Goal: Book appointment/travel/reservation

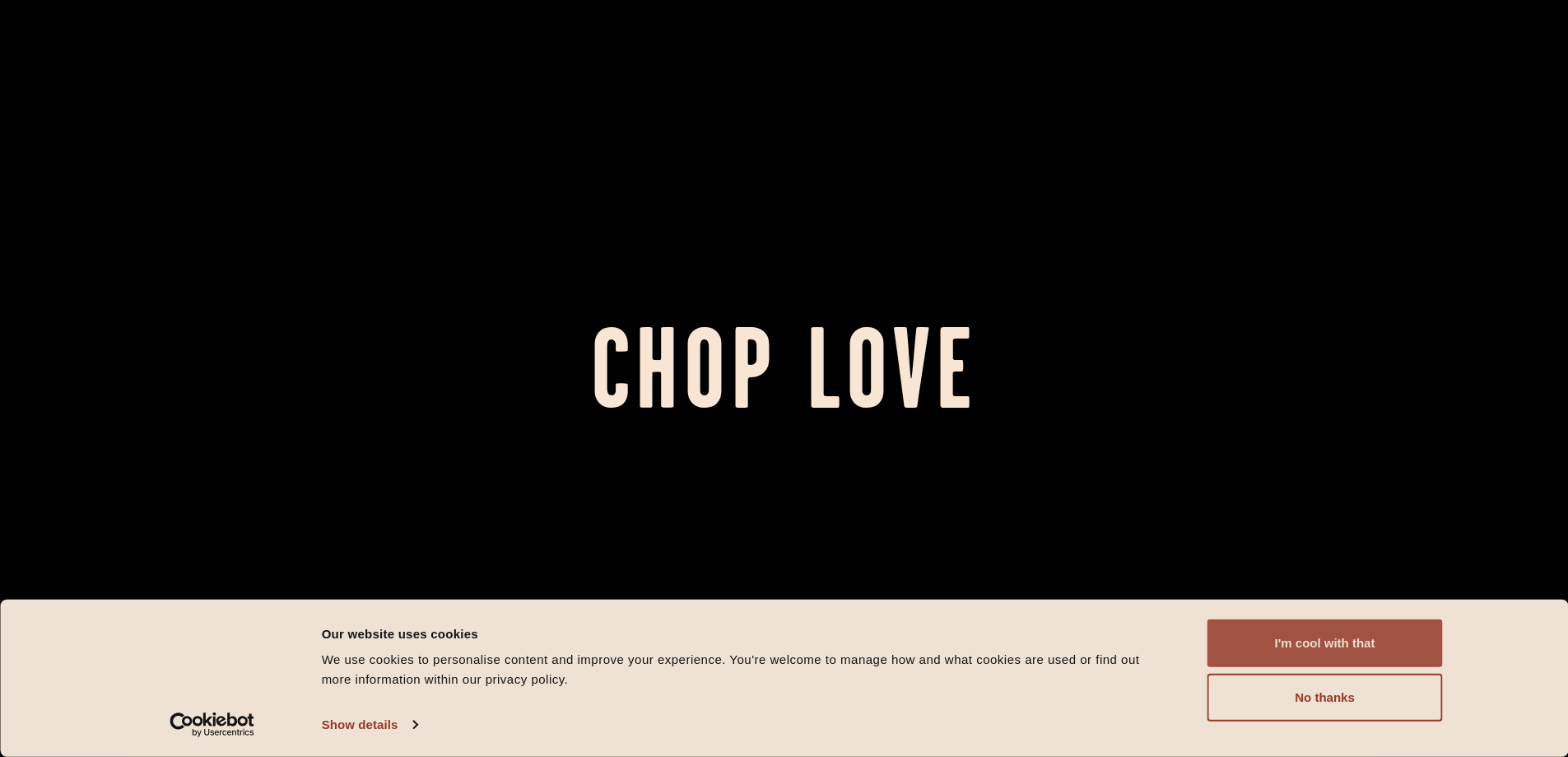
click at [777, 642] on button "I'm cool with that" at bounding box center [1324, 643] width 235 height 48
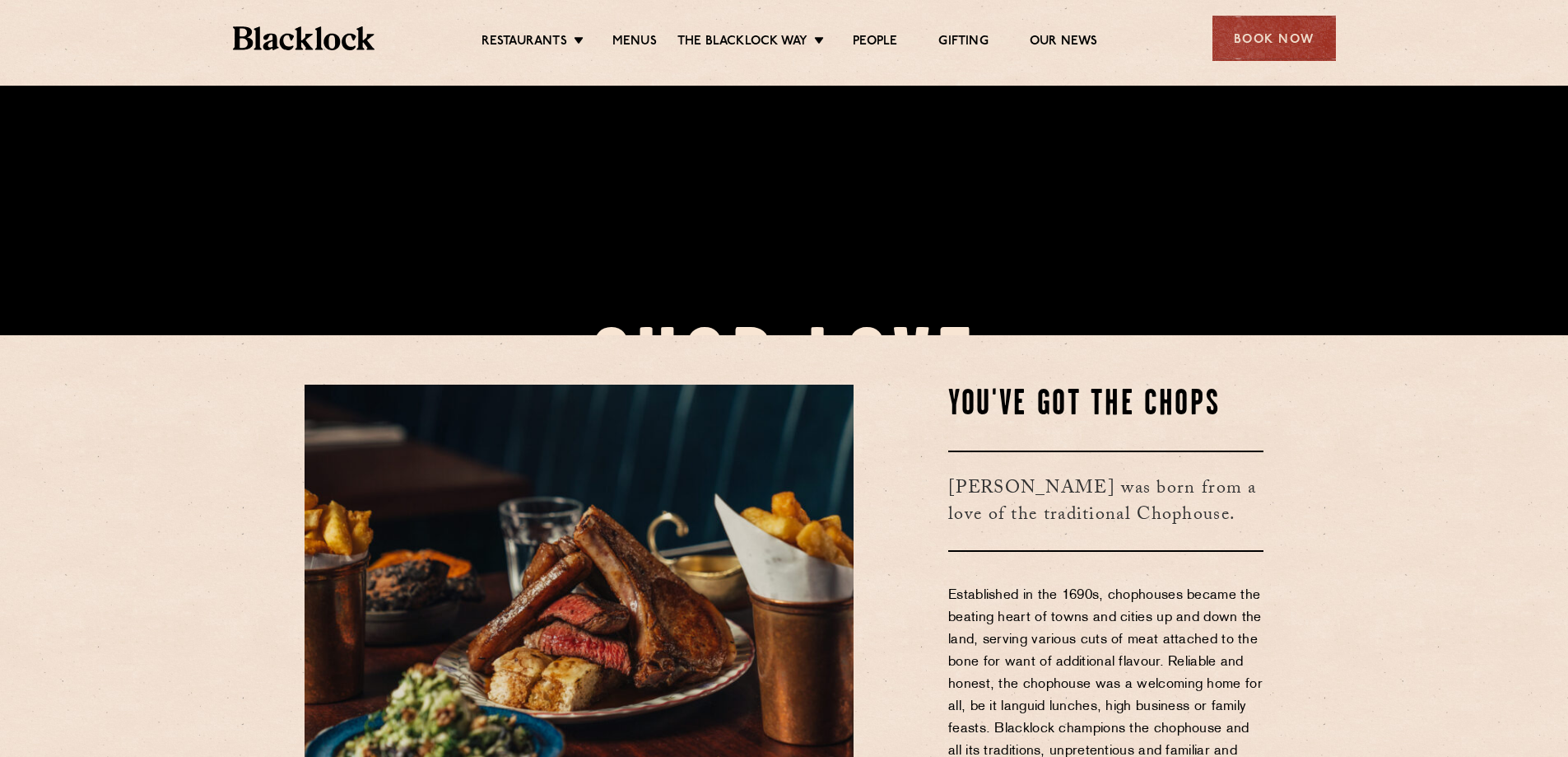
scroll to position [247, 0]
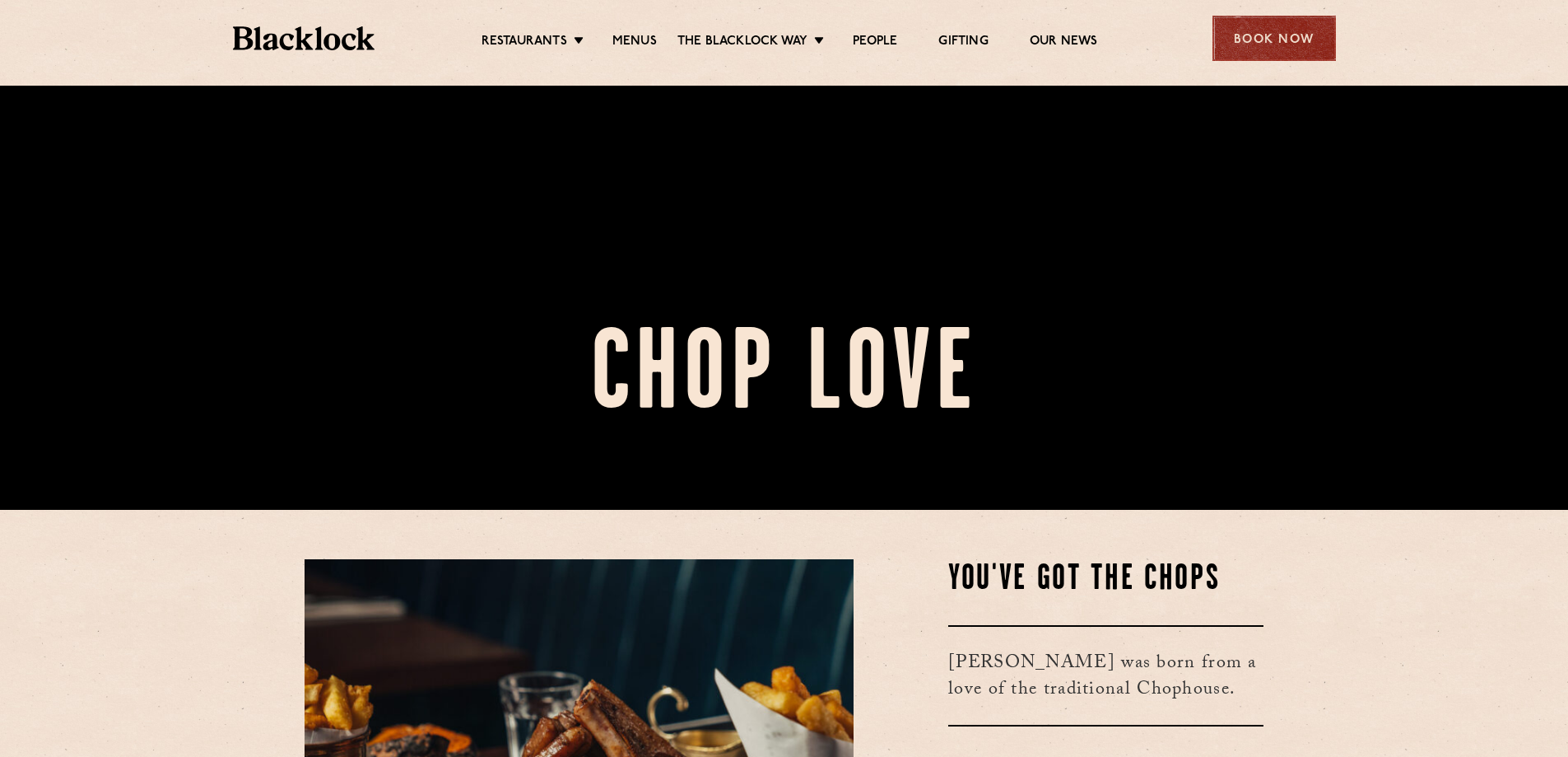
click at [777, 33] on div "Book Now" at bounding box center [1274, 37] width 124 height 45
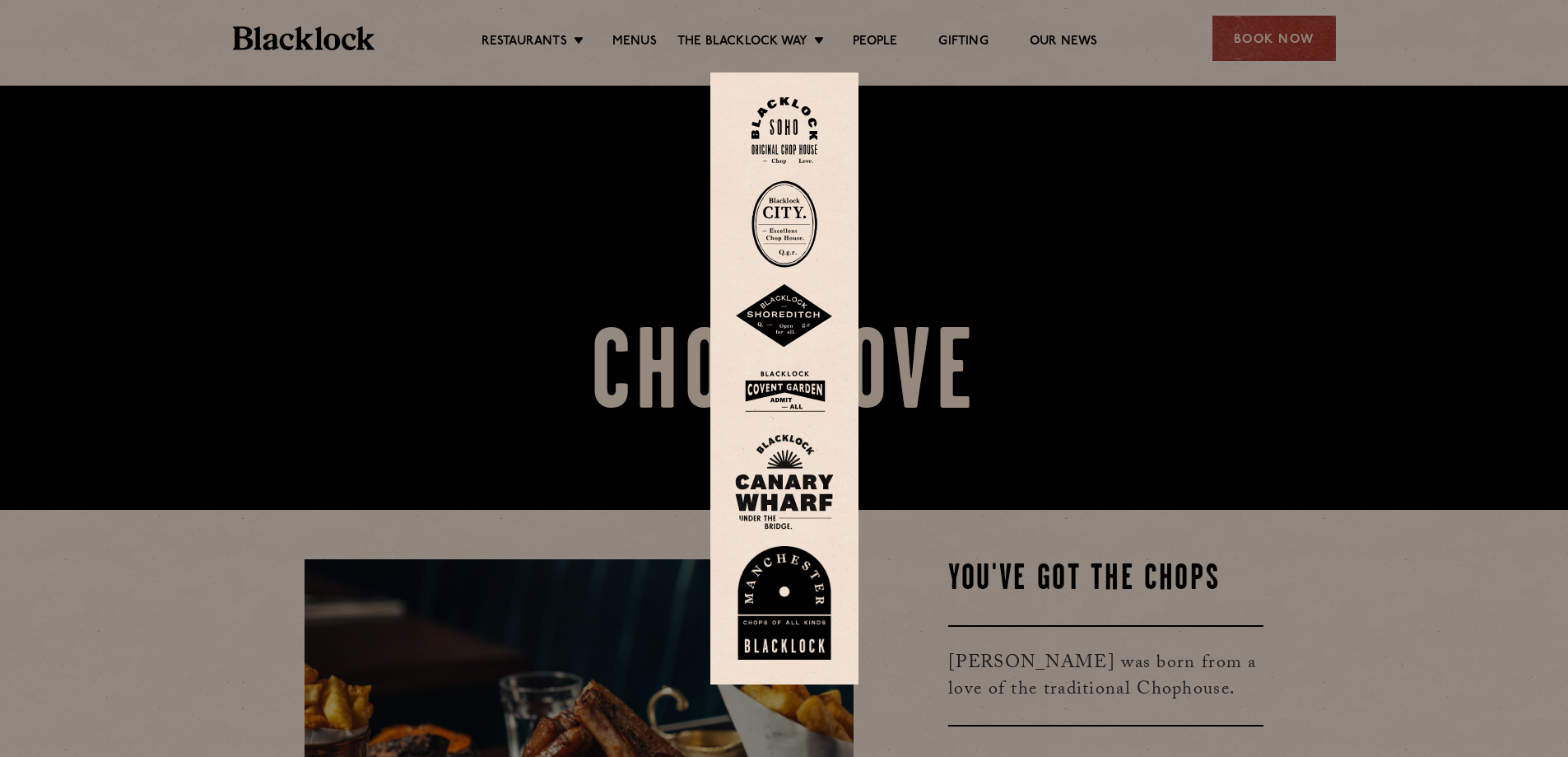
click at [777, 222] on img at bounding box center [784, 224] width 66 height 87
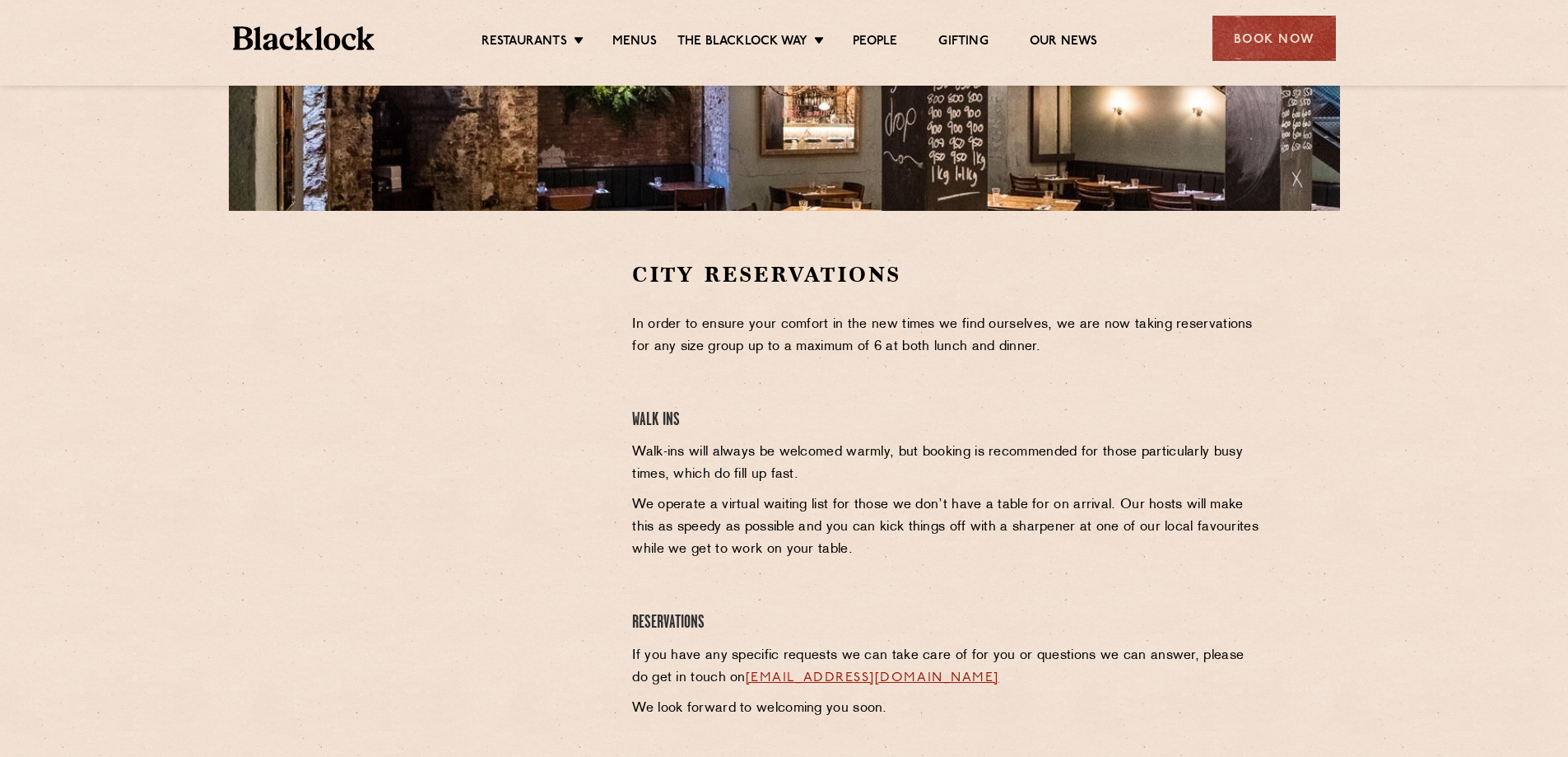
scroll to position [412, 0]
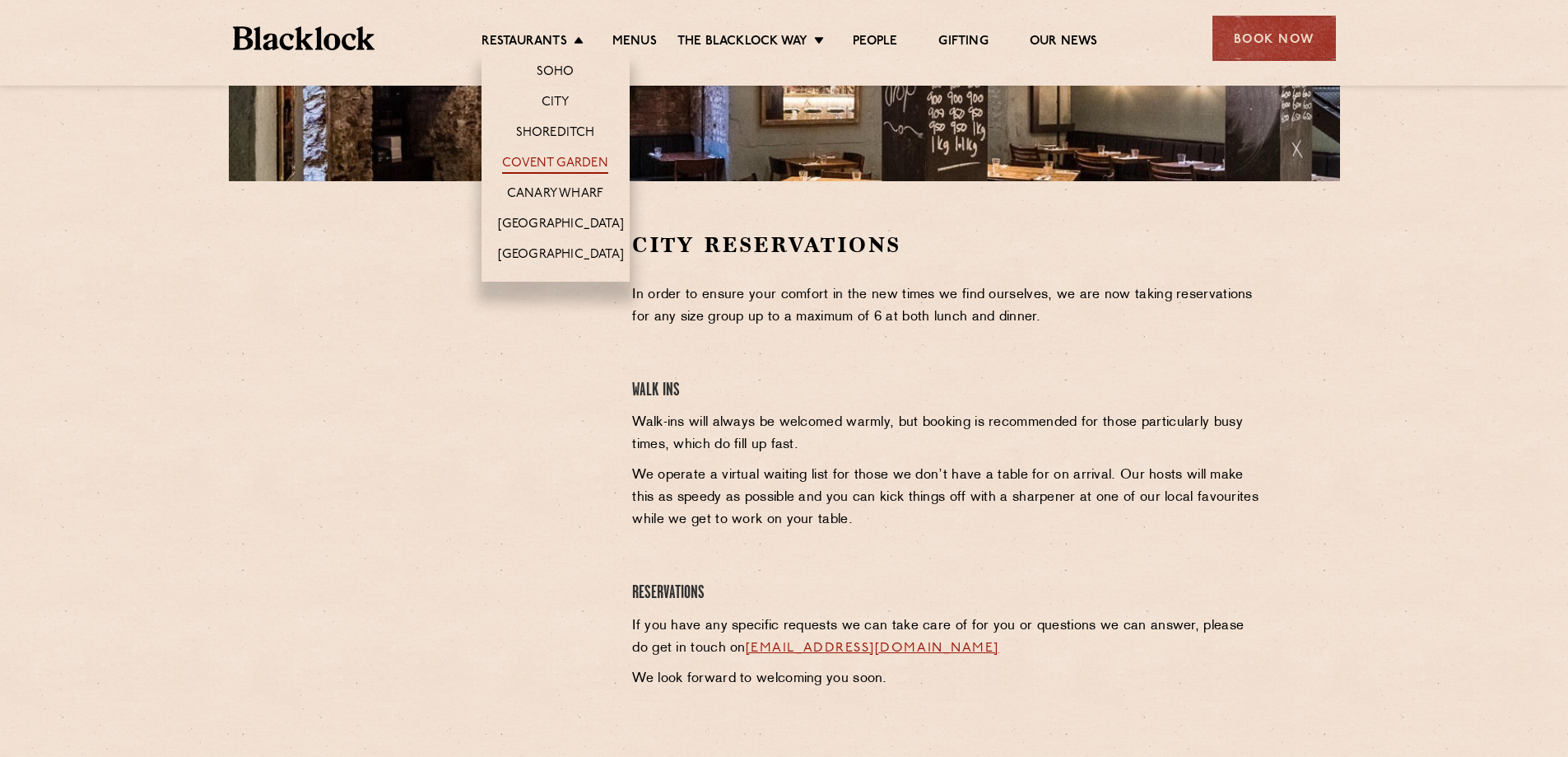
click at [551, 156] on link "Covent Garden" at bounding box center [555, 164] width 106 height 18
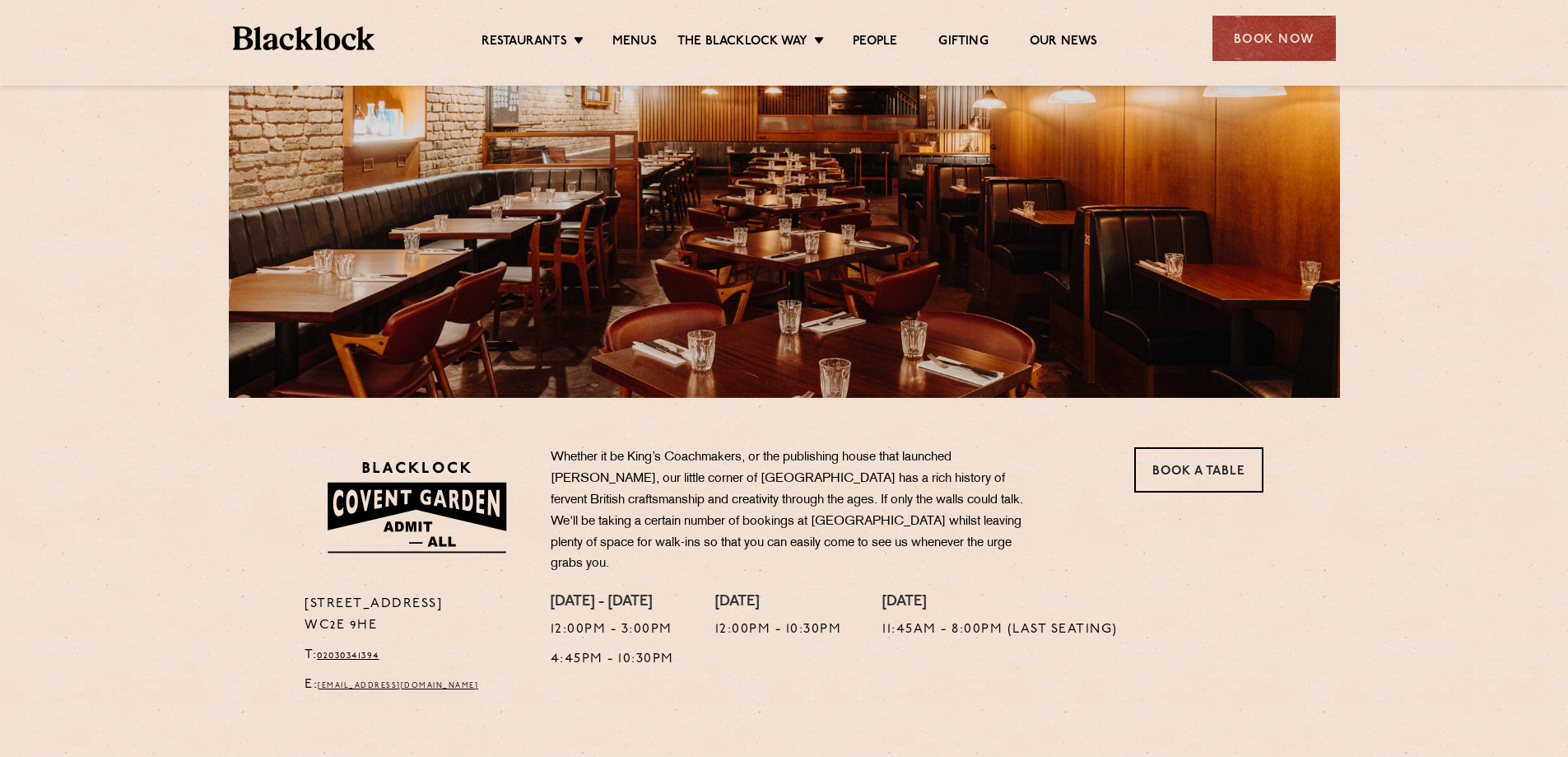
scroll to position [247, 0]
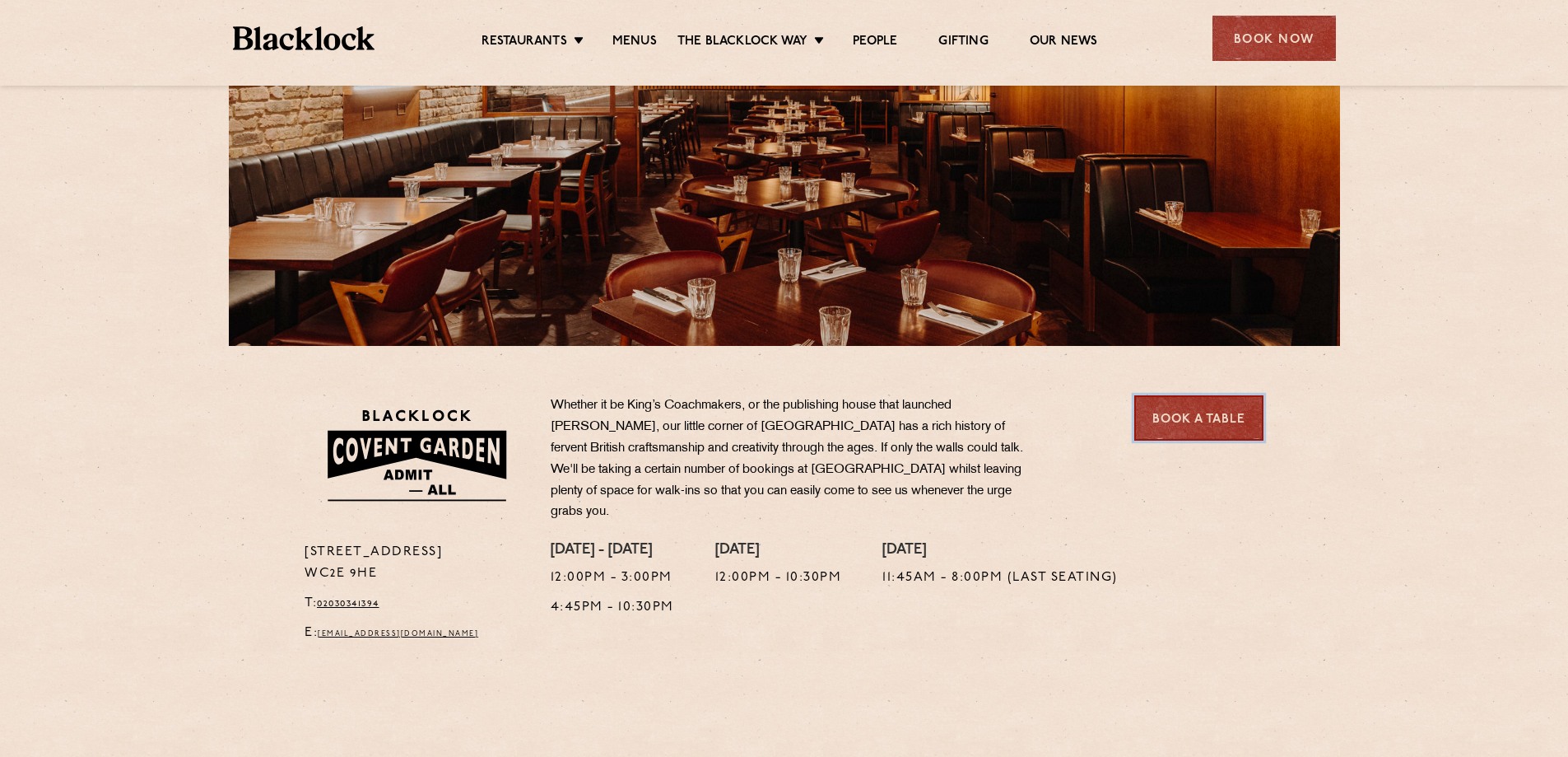
click at [1176, 418] on link "Book a Table" at bounding box center [1199, 417] width 129 height 45
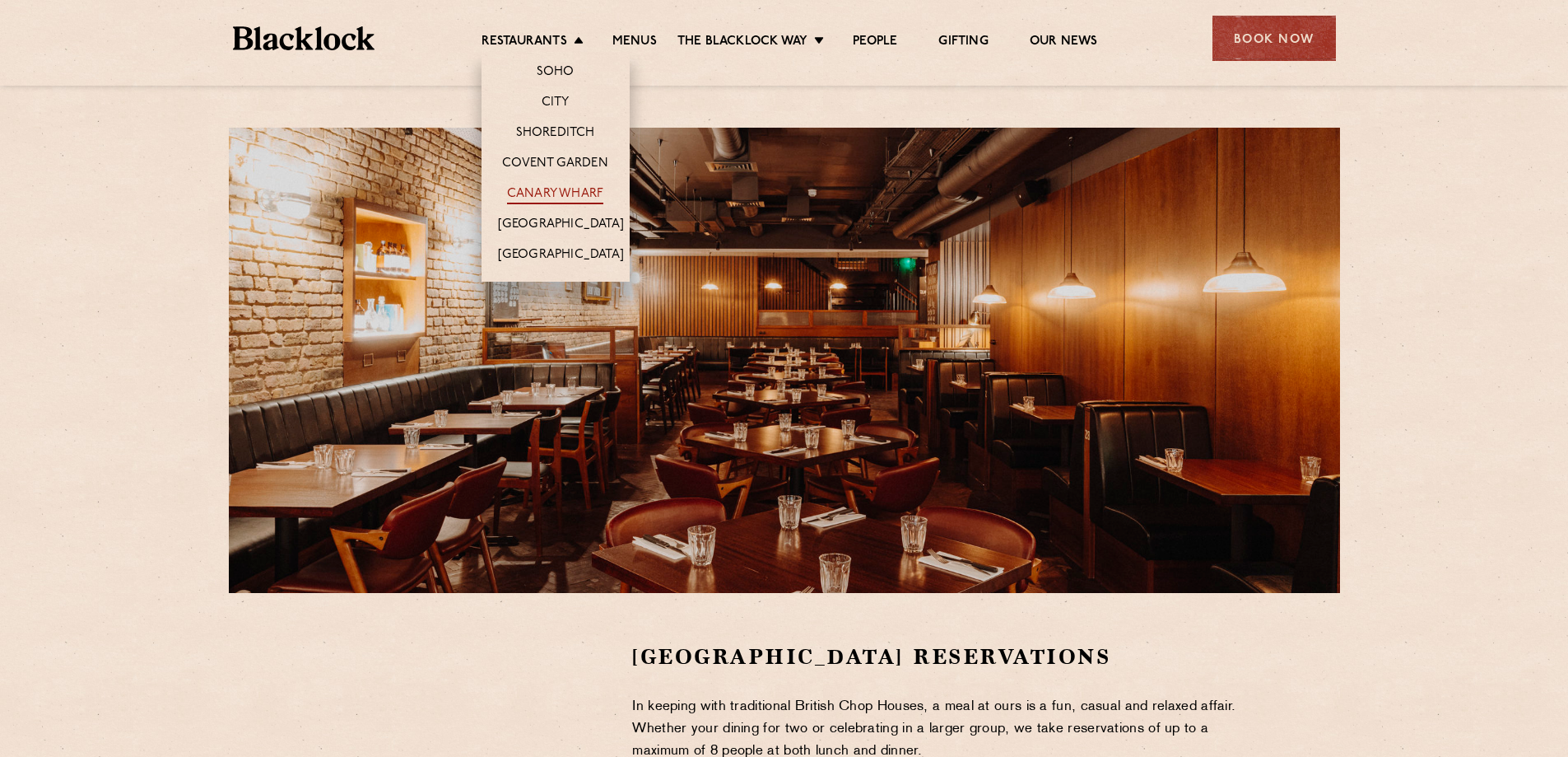
click at [545, 189] on link "Canary Wharf" at bounding box center [555, 195] width 96 height 18
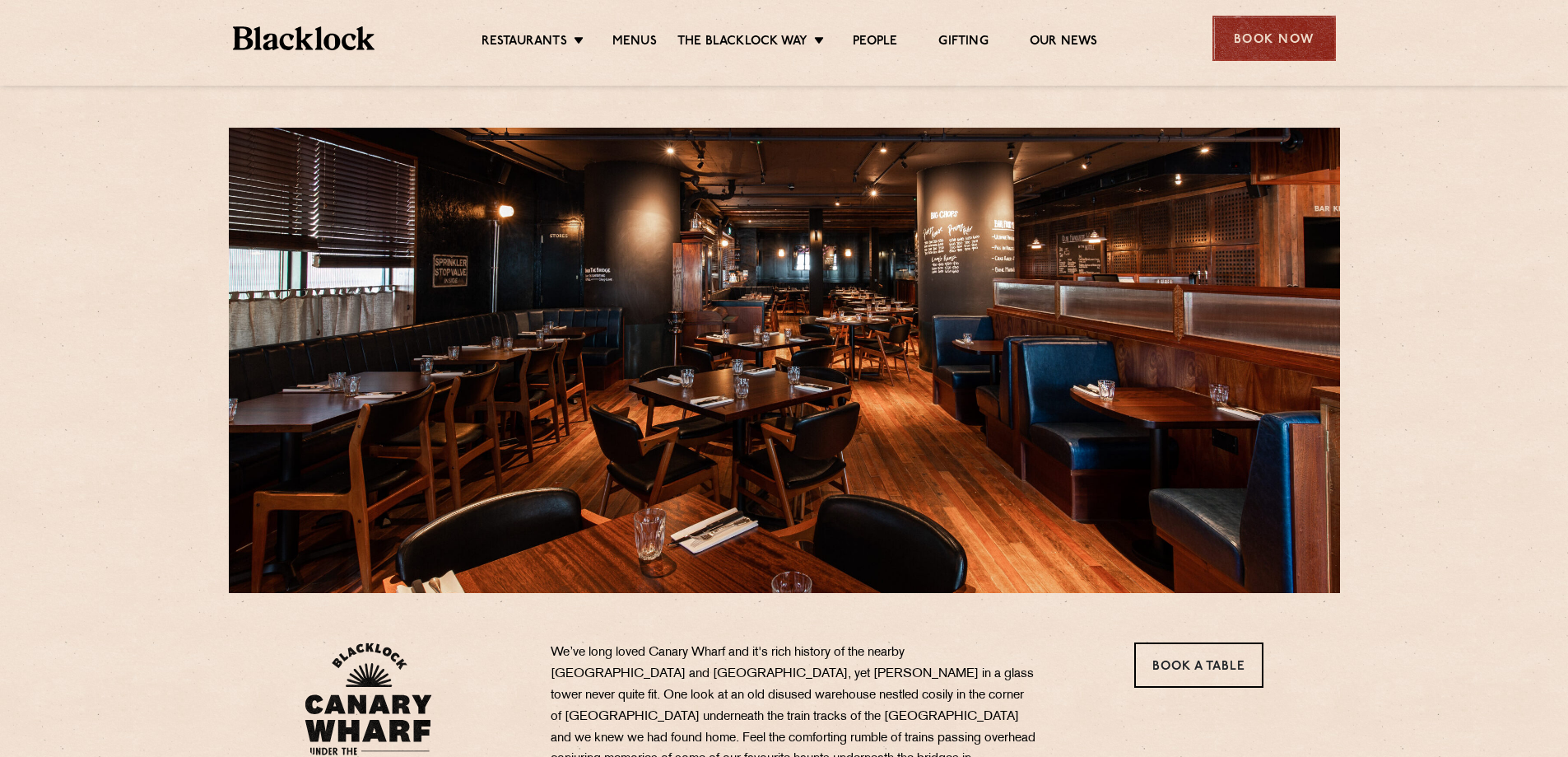
click at [1252, 39] on div "Book Now" at bounding box center [1274, 37] width 124 height 45
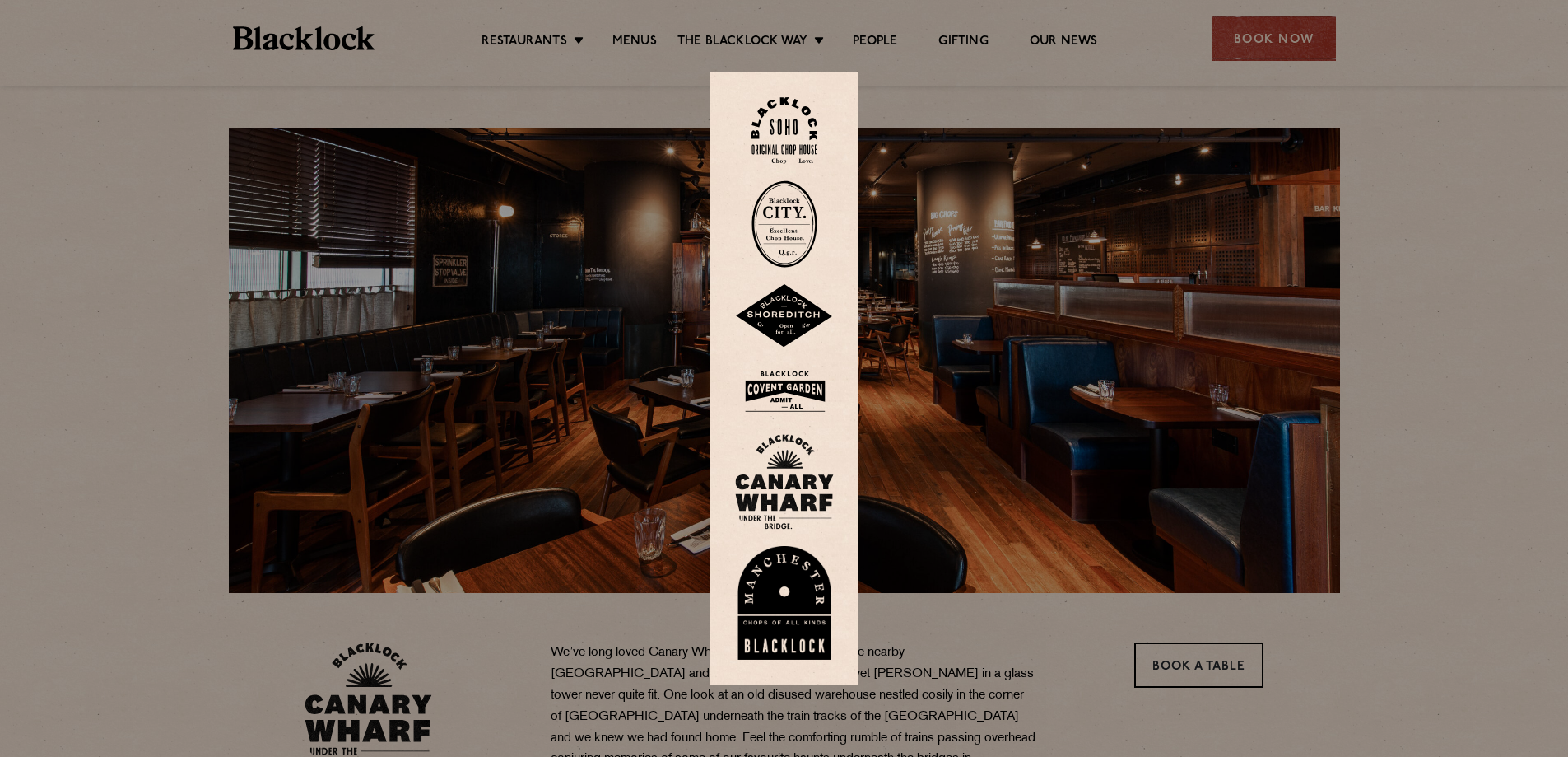
click at [1414, 199] on div at bounding box center [784, 378] width 1568 height 757
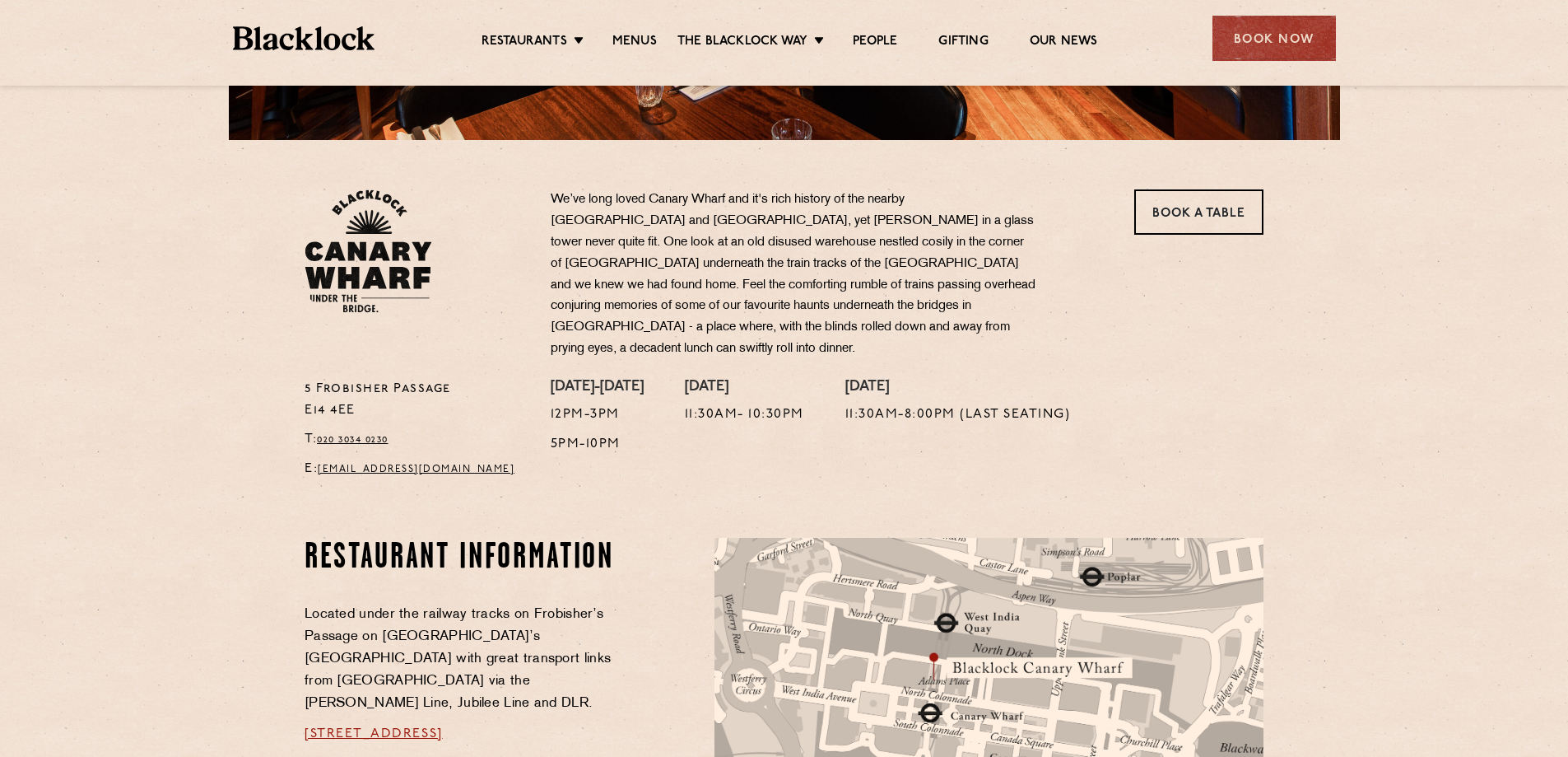
scroll to position [494, 0]
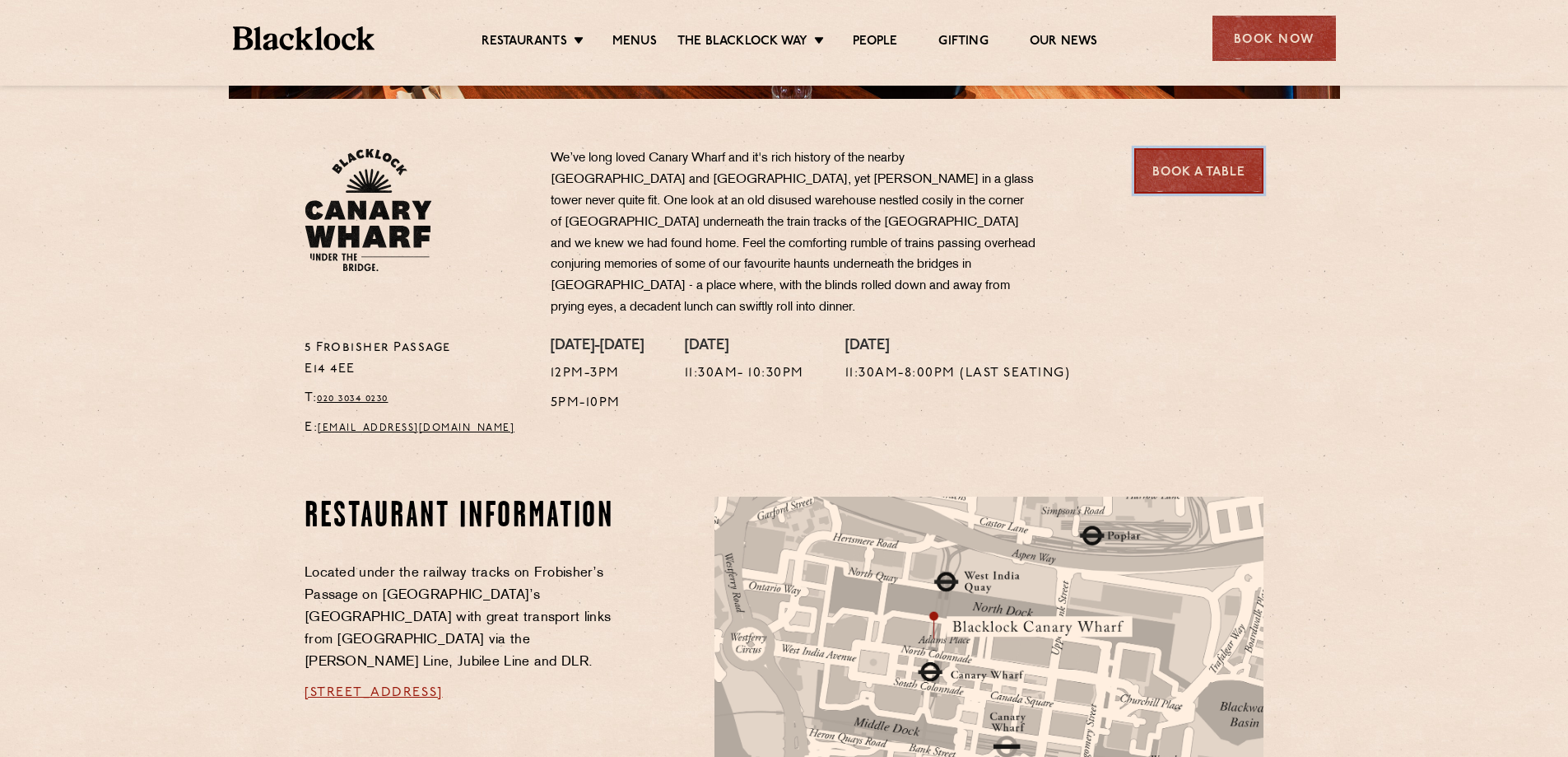
click at [1198, 176] on link "Book a Table" at bounding box center [1199, 170] width 129 height 45
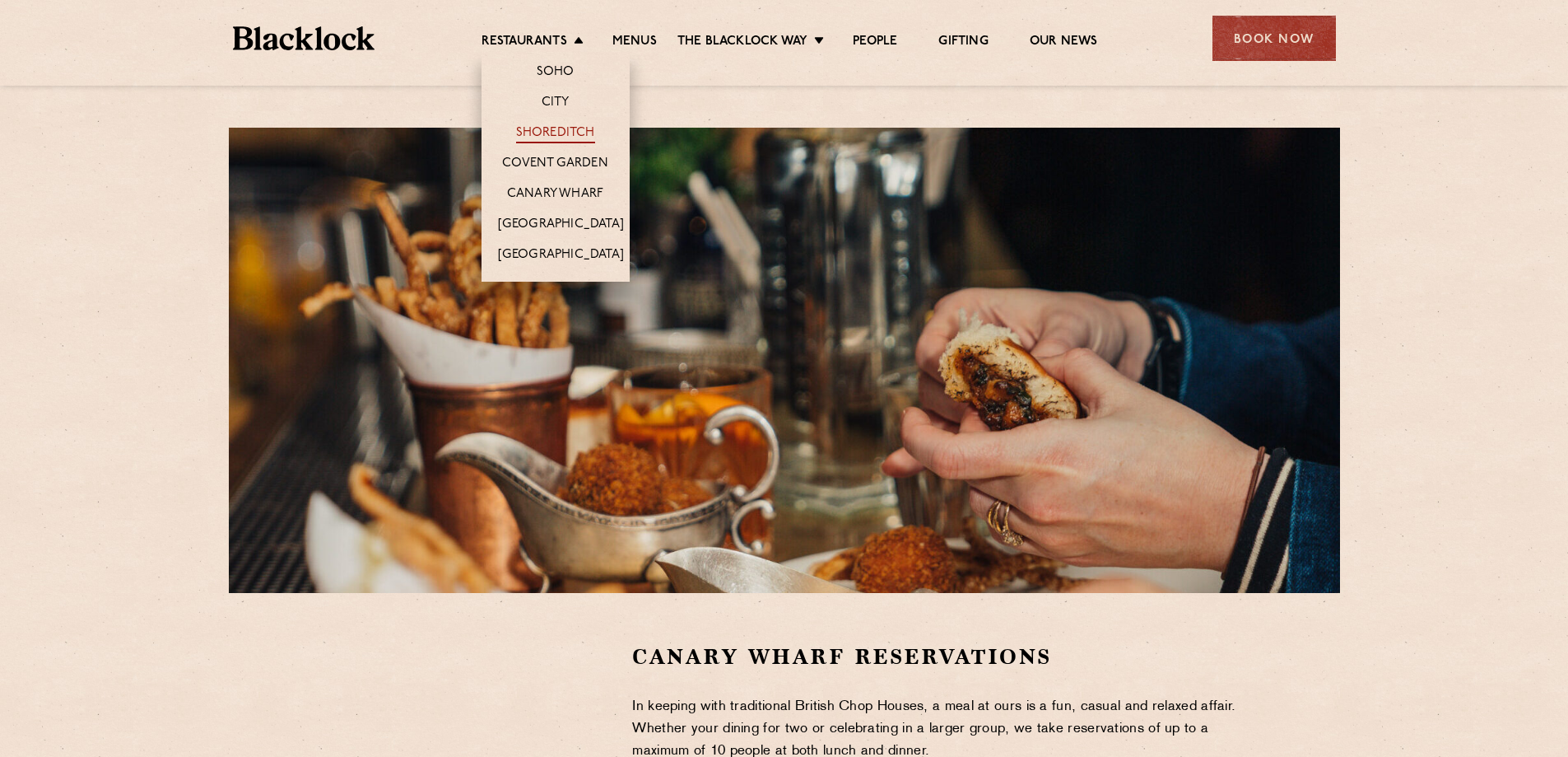
click at [556, 128] on link "Shoreditch" at bounding box center [555, 133] width 79 height 18
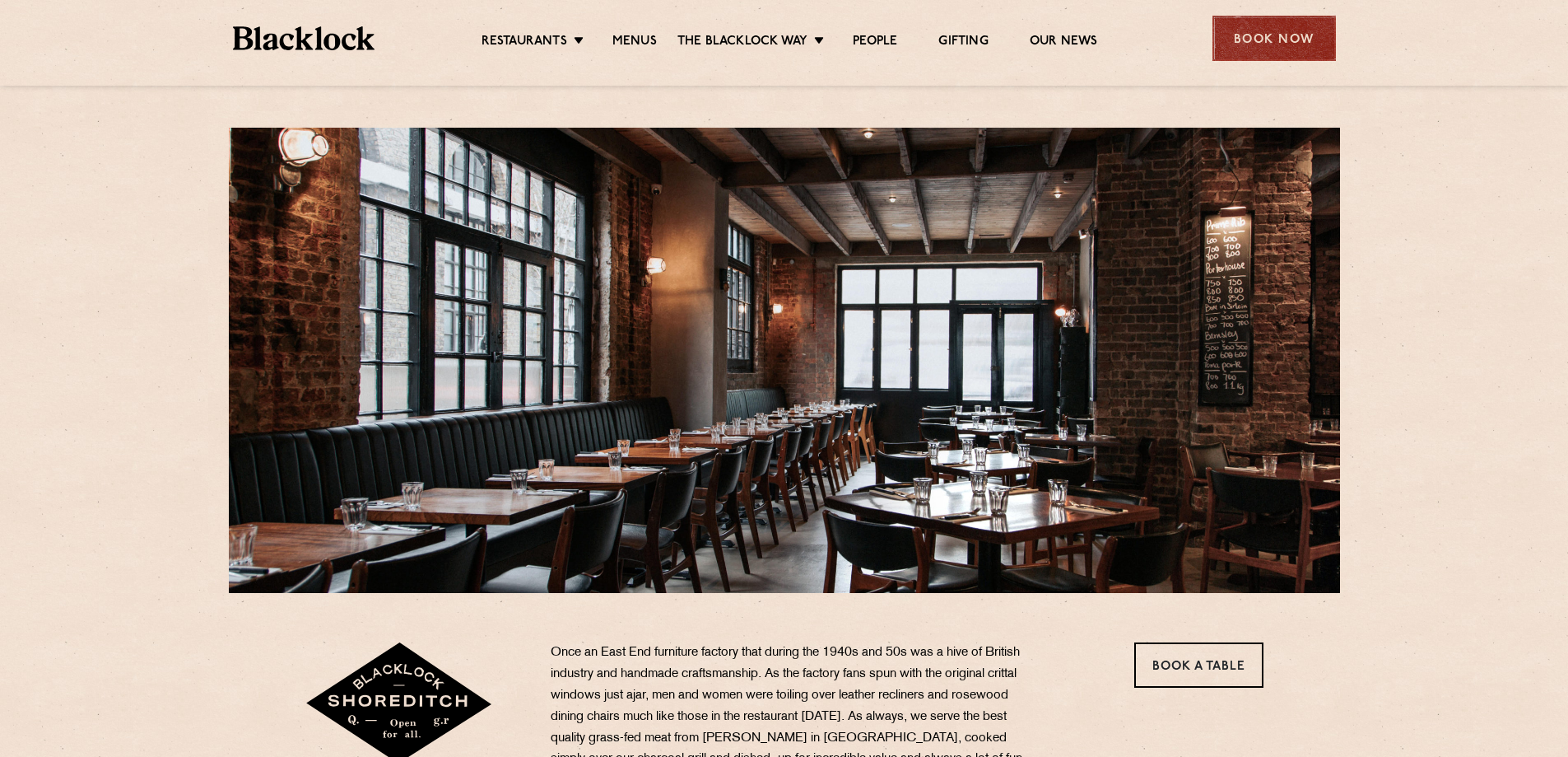
click at [1247, 55] on div "Book Now" at bounding box center [1274, 37] width 124 height 45
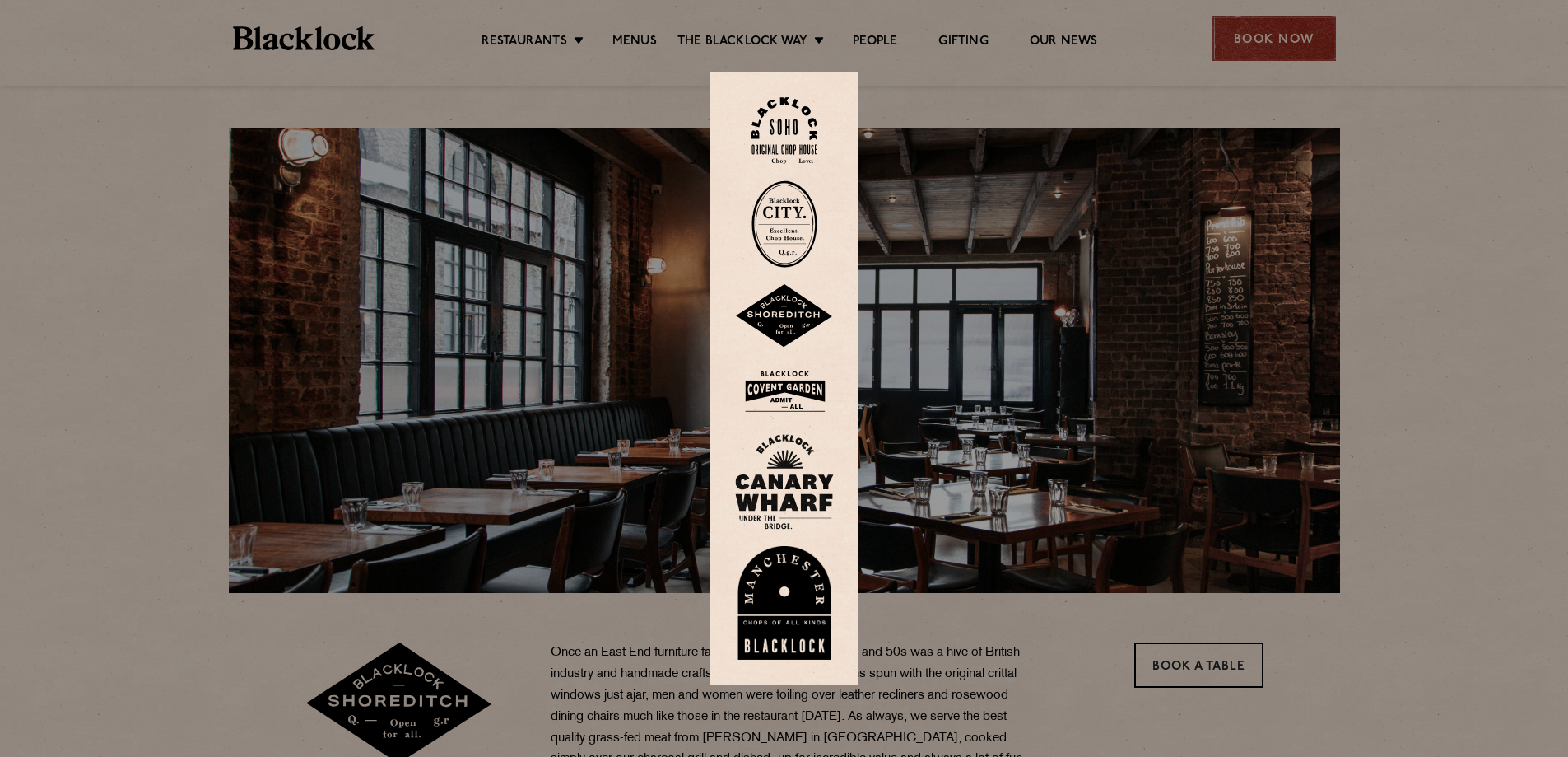
click at [1247, 55] on div at bounding box center [784, 378] width 1568 height 757
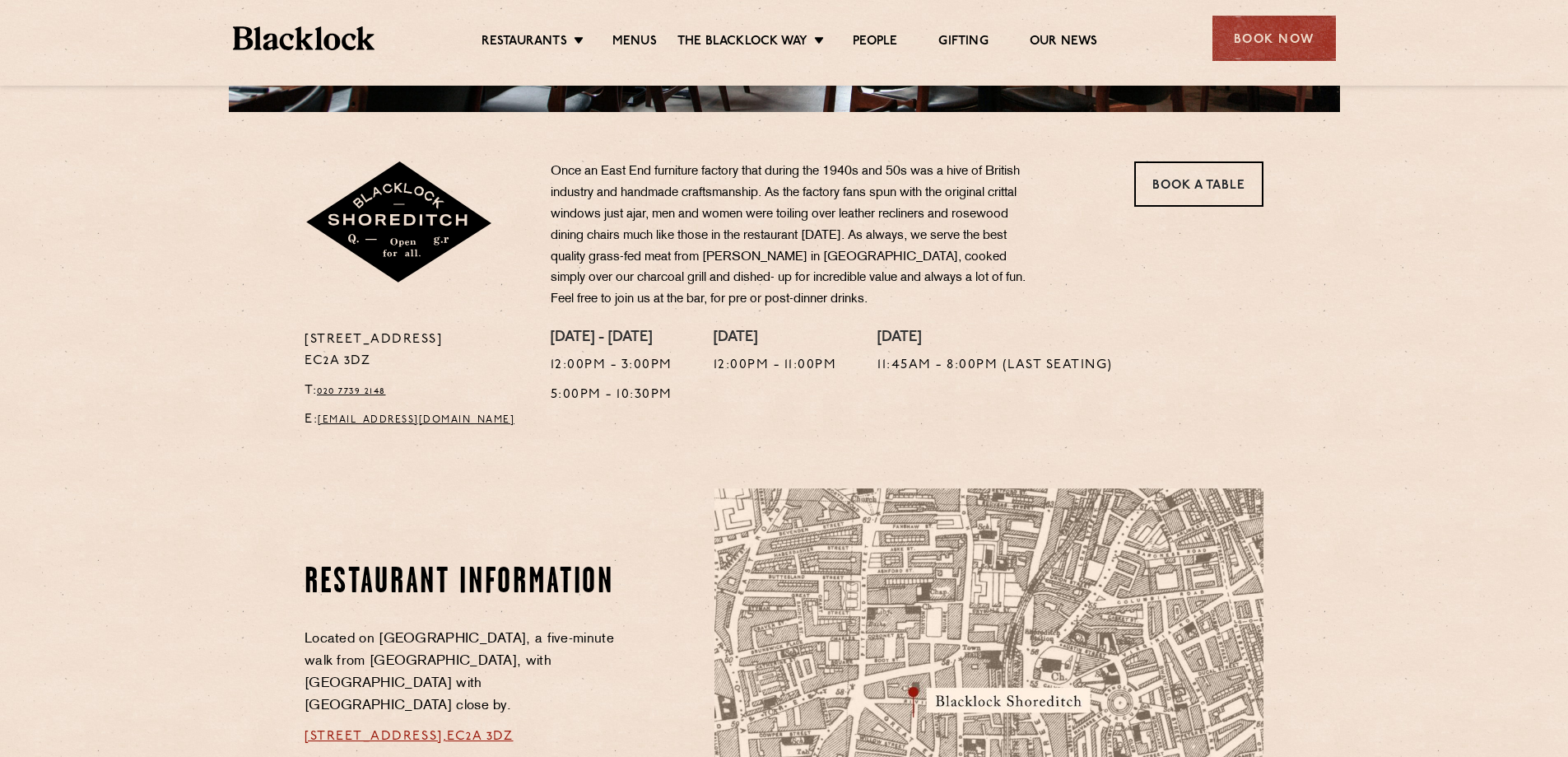
scroll to position [577, 0]
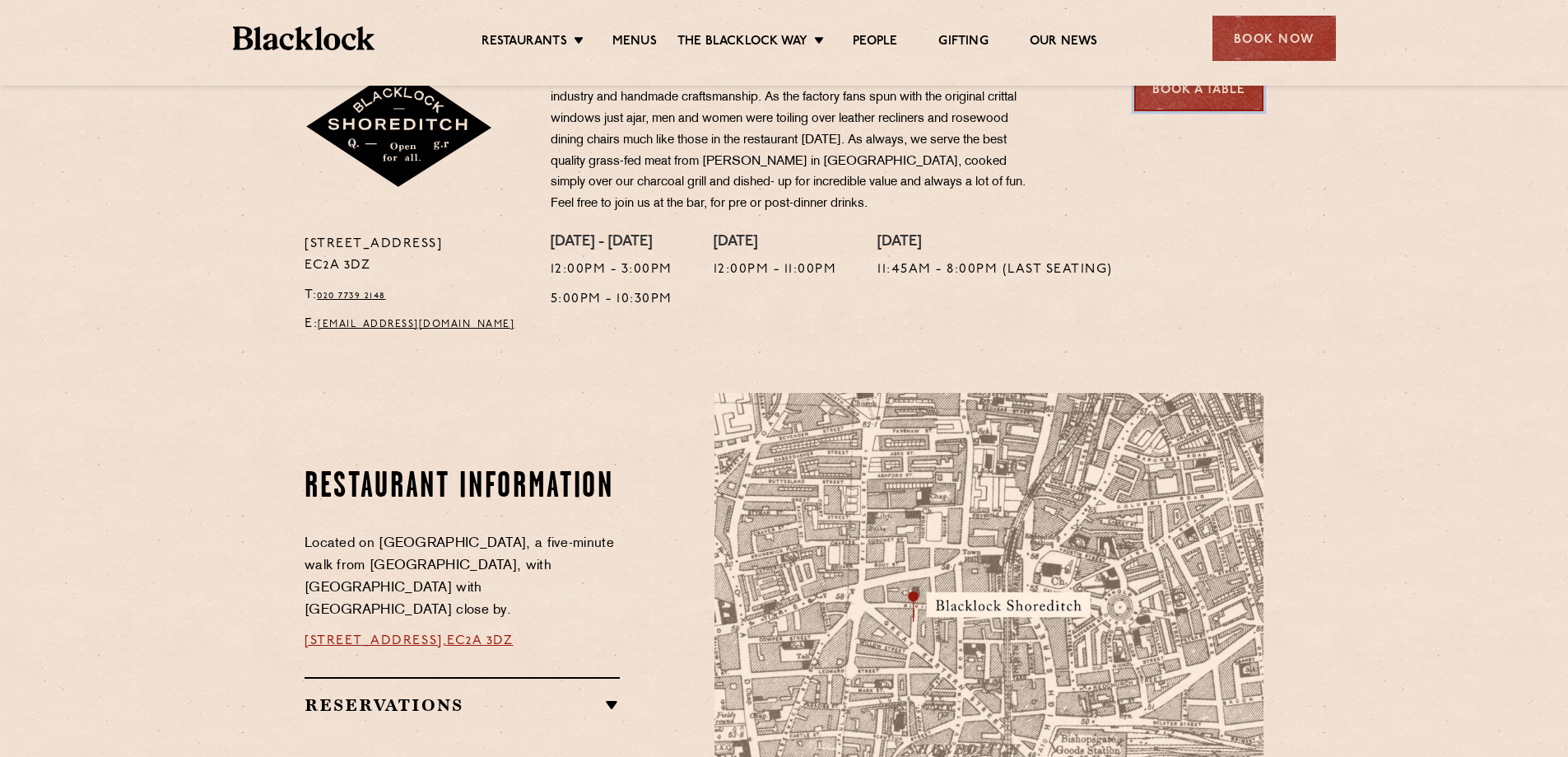
click at [1233, 106] on link "Book a Table" at bounding box center [1199, 88] width 129 height 45
